Goal: Information Seeking & Learning: Learn about a topic

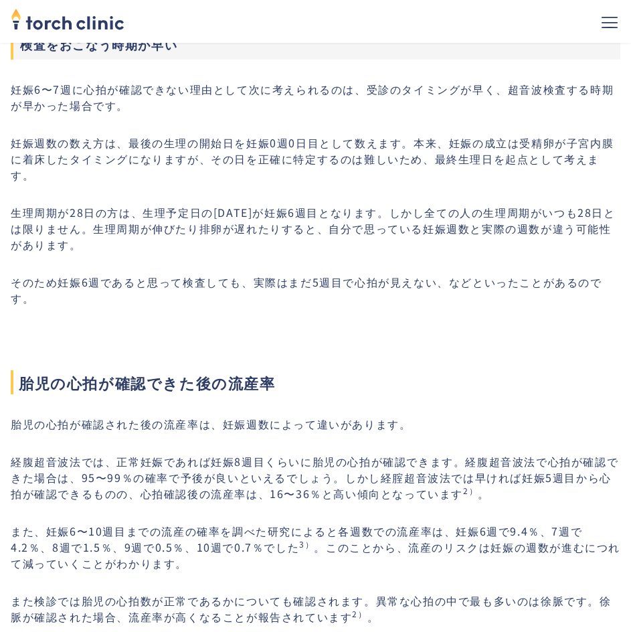
scroll to position [1740, 0]
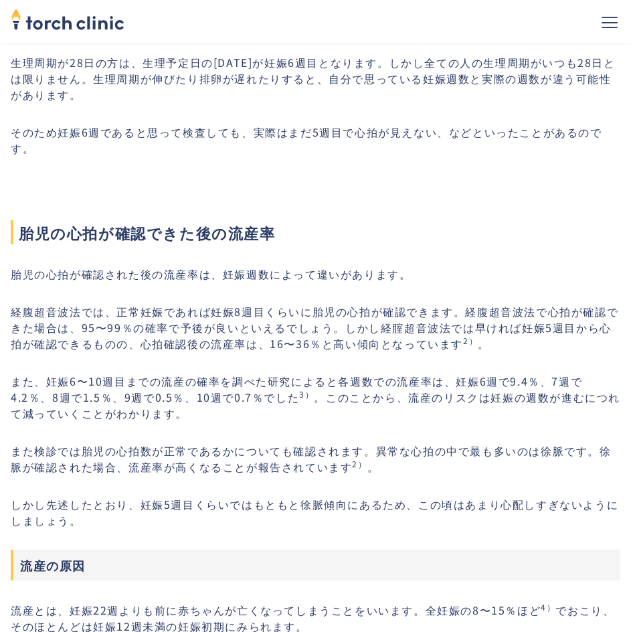
click at [98, 317] on p "経腹超音波法では、正常妊娠であれば妊娠8週目くらいに胎児の心拍が確認できます。経腹超音波法で心拍が確認できた場合は、95〜99％の確率で予後が良いといえるでし…" at bounding box center [316, 327] width 610 height 48
click at [189, 320] on p "経腹超音波法では、正常妊娠であれば妊娠8週目くらいに胎児の心拍が確認できます。経腹超音波法で心拍が確認できた場合は、95〜99％の確率で予後が良いといえるでし…" at bounding box center [316, 327] width 610 height 48
click at [372, 305] on p "経腹超音波法では、正常妊娠であれば妊娠8週目くらいに胎児の心拍が確認できます。経腹超音波法で心拍が確認できた場合は、95〜99％の確率で予後が良いといえるでし…" at bounding box center [316, 327] width 610 height 48
click at [150, 331] on p "経腹超音波法では、正常妊娠であれば妊娠8週目くらいに胎児の心拍が確認できます。経腹超音波法で心拍が確認できた場合は、95〜99％の確率で予後が良いといえるでし…" at bounding box center [316, 327] width 610 height 48
click at [33, 272] on p "胎児の心拍が確認された後の流産率は、妊娠週数によって違いがあります。" at bounding box center [316, 274] width 610 height 16
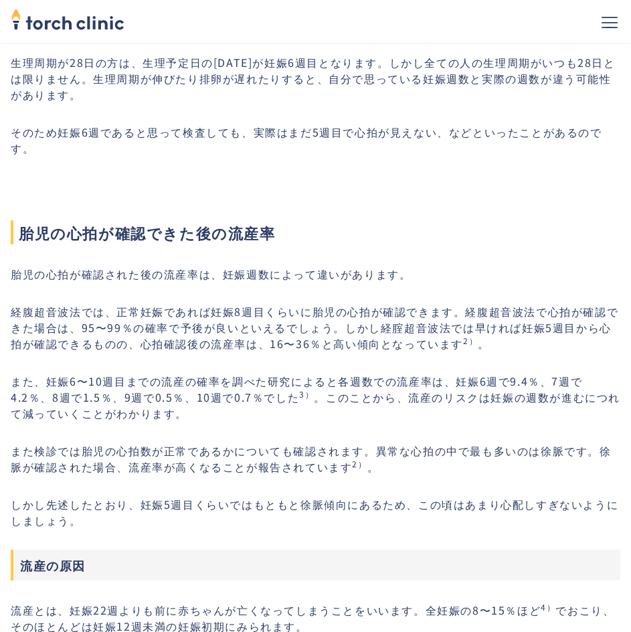
click at [182, 272] on p "胎児の心拍が確認された後の流産率は、妊娠週数によって違いがあります。" at bounding box center [316, 274] width 610 height 16
click at [268, 274] on p "胎児の心拍が確認された後の流産率は、妊娠週数によって違いがあります。" at bounding box center [316, 274] width 610 height 16
click at [57, 318] on p "経腹超音波法では、正常妊娠であれば妊娠8週目くらいに胎児の心拍が確認できます。経腹超音波法で心拍が確認できた場合は、95〜99％の確率で予後が良いといえるでし…" at bounding box center [316, 327] width 610 height 48
click at [100, 311] on p "経腹超音波法では、正常妊娠であれば妊娠8週目くらいに胎児の心拍が確認できます。経腹超音波法で心拍が確認できた場合は、95〜99％の確率で予後が良いといえるでし…" at bounding box center [316, 327] width 610 height 48
click at [208, 316] on p "経腹超音波法では、正常妊娠であれば妊娠8週目くらいに胎児の心拍が確認できます。経腹超音波法で心拍が確認できた場合は、95〜99％の確率で予後が良いといえるでし…" at bounding box center [316, 327] width 610 height 48
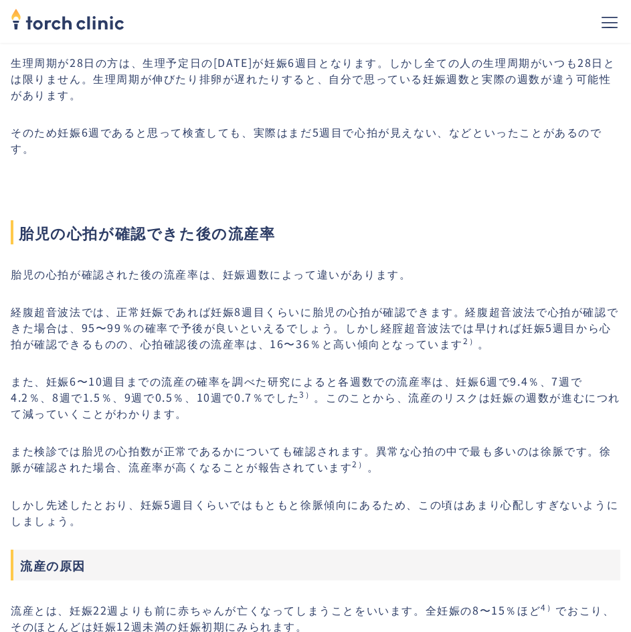
click at [254, 314] on p "経腹超音波法では、正常妊娠であれば妊娠8週目くらいに胎児の心拍が確認できます。経腹超音波法で心拍が確認できた場合は、95〜99％の確率で予後が良いといえるでし…" at bounding box center [316, 327] width 610 height 48
click at [373, 317] on p "経腹超音波法では、正常妊娠であれば妊娠8週目くらいに胎児の心拍が確認できます。経腹超音波法で心拍が確認できた場合は、95〜99％の確率で予後が良いといえるでし…" at bounding box center [316, 327] width 610 height 48
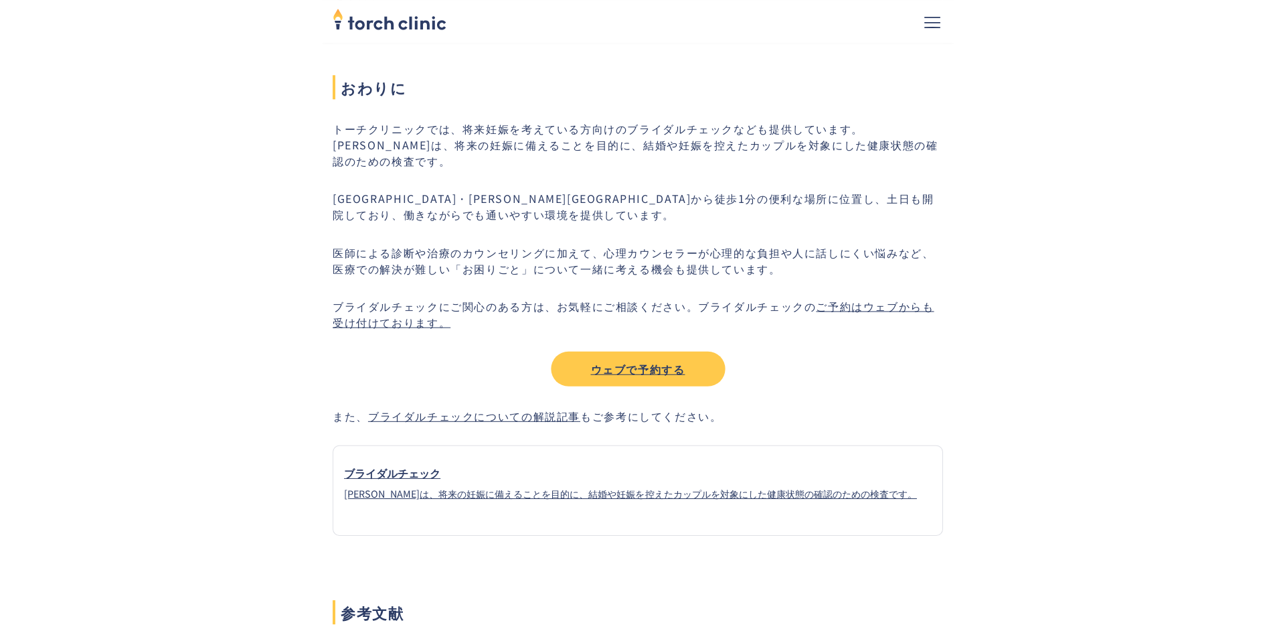
scroll to position [4552, 0]
